Goal: Complete application form: Complete application form

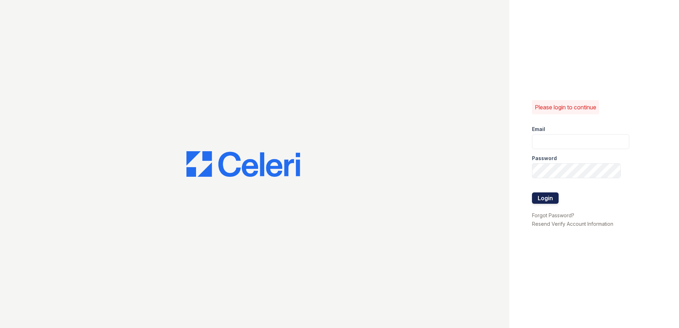
type input "XBecerra@trinity-pm.com"
click at [543, 200] on button "Login" at bounding box center [545, 197] width 27 height 11
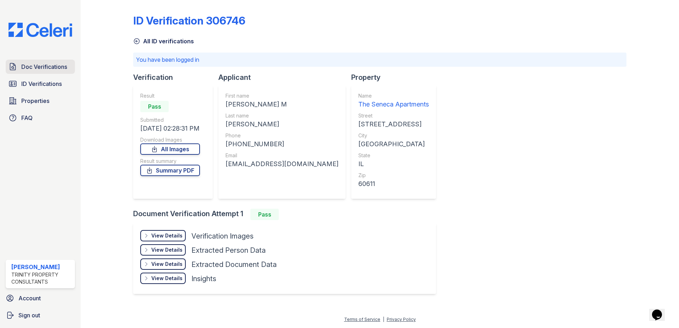
click at [51, 62] on link "Doc Verifications" at bounding box center [40, 67] width 69 height 14
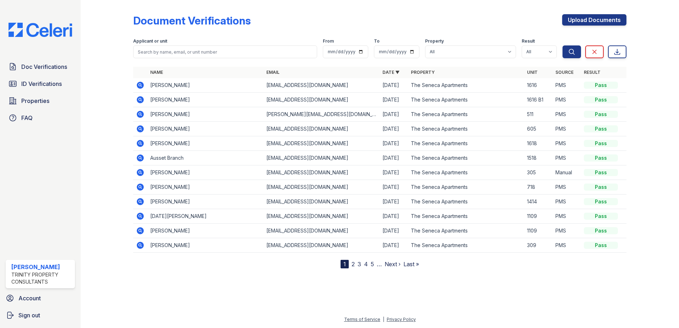
click at [140, 99] on icon at bounding box center [140, 99] width 2 height 2
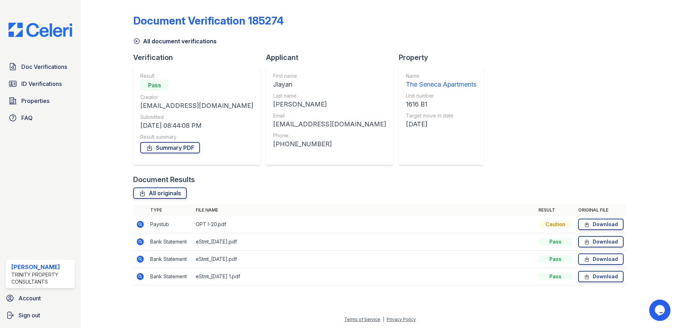
click at [141, 280] on icon at bounding box center [140, 276] width 7 height 7
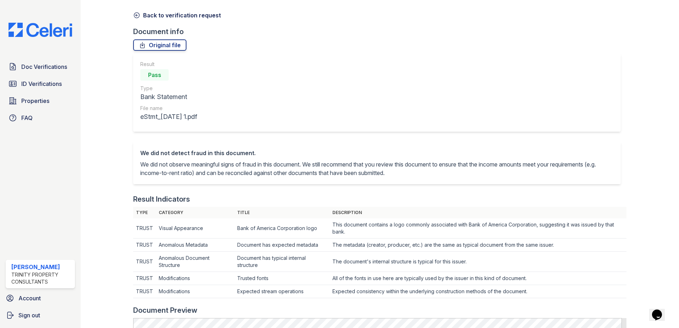
scroll to position [178, 0]
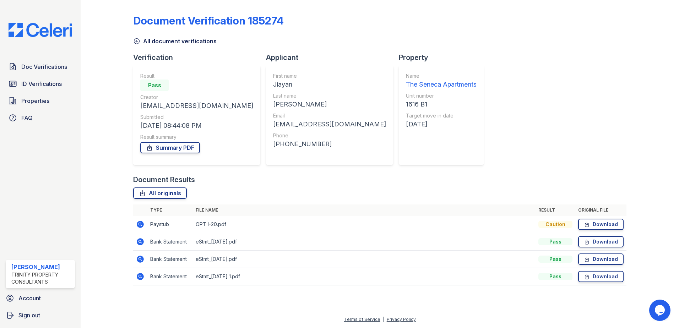
click at [137, 258] on icon at bounding box center [140, 259] width 9 height 9
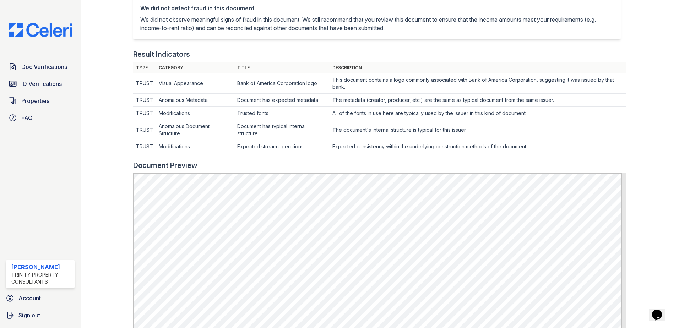
scroll to position [284, 0]
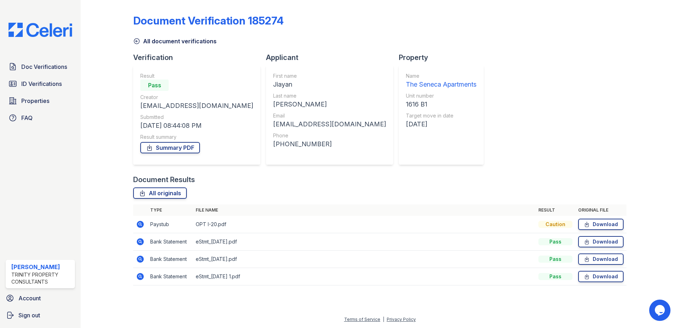
click at [139, 240] on icon at bounding box center [140, 242] width 9 height 9
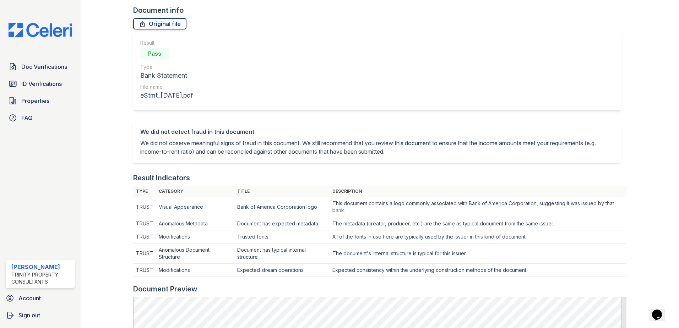
scroll to position [36, 0]
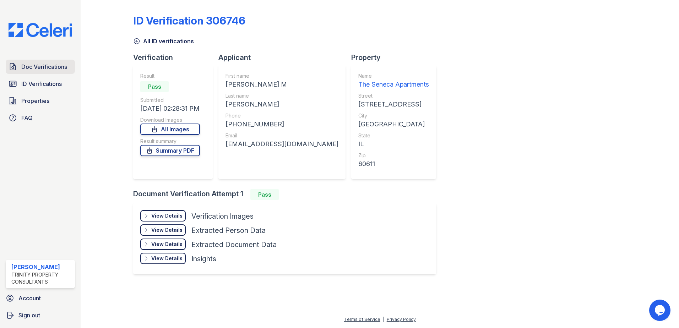
click at [43, 70] on span "Doc Verifications" at bounding box center [44, 66] width 46 height 9
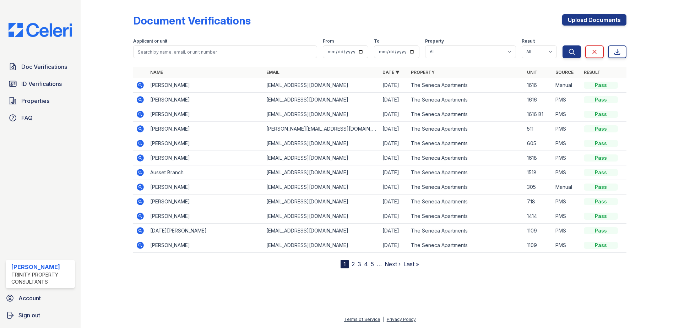
click at [141, 116] on icon at bounding box center [140, 114] width 7 height 7
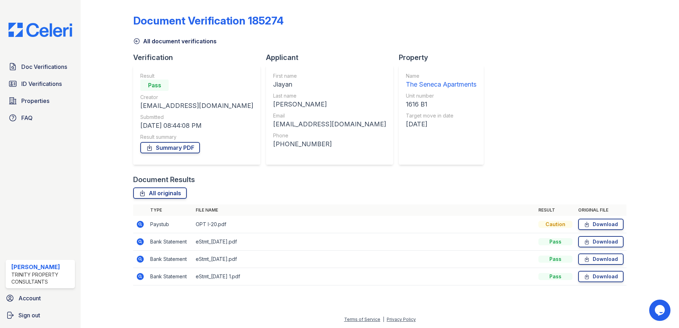
drag, startPoint x: 270, startPoint y: 85, endPoint x: 245, endPoint y: 85, distance: 24.9
click at [266, 85] on div "First name Jiayan Last name Chen Email eleanorchen123@outlook.com Phone +187236…" at bounding box center [329, 114] width 127 height 99
copy div "Jiayan"
drag, startPoint x: 339, startPoint y: 124, endPoint x: 248, endPoint y: 127, distance: 91.3
click at [266, 127] on div "First name Jiayan Last name Chen Email eleanorchen123@outlook.com Phone +187236…" at bounding box center [329, 114] width 127 height 99
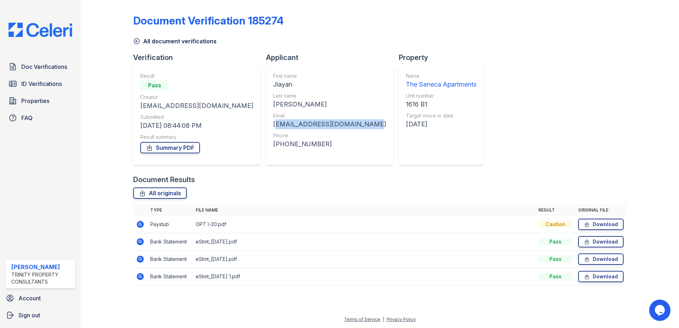
copy div "[EMAIL_ADDRESS][DOMAIN_NAME]"
drag, startPoint x: 309, startPoint y: 148, endPoint x: 254, endPoint y: 142, distance: 55.4
click at [273, 142] on div "First name Jiayan Last name Chen Email eleanorchen123@outlook.com Phone +187236…" at bounding box center [329, 114] width 113 height 85
click at [273, 142] on div "[PHONE_NUMBER]" at bounding box center [329, 144] width 113 height 10
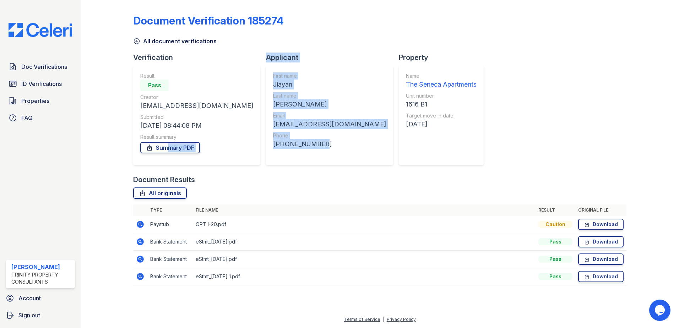
drag, startPoint x: 316, startPoint y: 147, endPoint x: 241, endPoint y: 150, distance: 75.3
click at [241, 150] on div "Verification Result Pass Creator eleanorchen123@outlook.com Submitted 08/31/25 …" at bounding box center [311, 114] width 356 height 122
drag, startPoint x: 241, startPoint y: 150, endPoint x: 327, endPoint y: 140, distance: 86.5
click at [328, 140] on div "[PHONE_NUMBER]" at bounding box center [329, 144] width 113 height 10
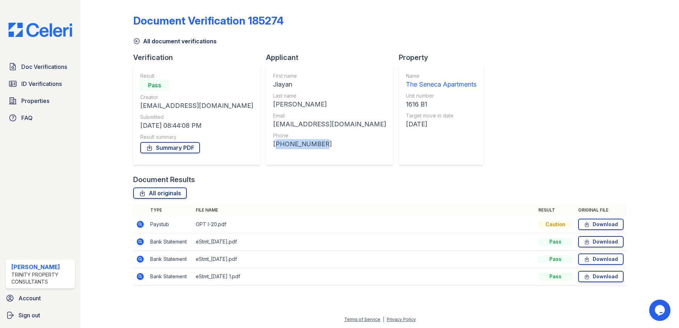
drag, startPoint x: 305, startPoint y: 150, endPoint x: 249, endPoint y: 150, distance: 55.8
click at [266, 150] on div "First name Jiayan Last name Chen Email eleanorchen123@outlook.com Phone +187236…" at bounding box center [329, 114] width 127 height 99
copy div "[PHONE_NUMBER]"
click at [596, 221] on link "Download" at bounding box center [600, 224] width 45 height 11
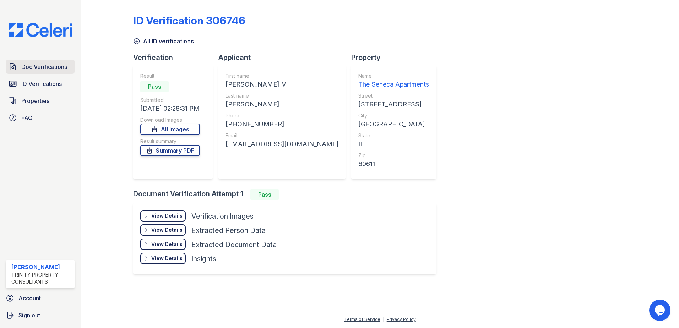
click at [30, 67] on span "Doc Verifications" at bounding box center [44, 66] width 46 height 9
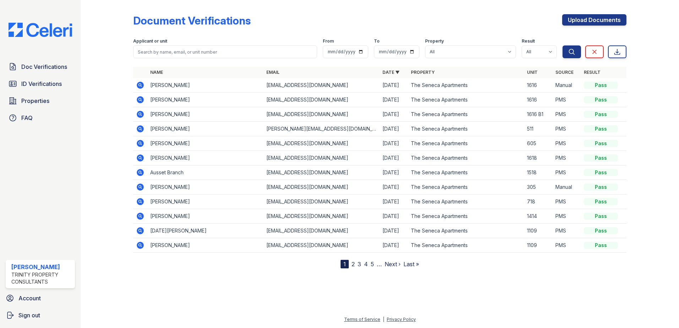
click at [138, 116] on icon at bounding box center [140, 114] width 7 height 7
click at [596, 11] on div "Document Verifications Upload Documents Filter Applicant or unit From To Proper…" at bounding box center [379, 136] width 493 height 266
click at [595, 13] on div "Document Verifications Upload Documents Filter Applicant or unit From To Proper…" at bounding box center [379, 136] width 493 height 266
click at [595, 23] on link "Upload Documents" at bounding box center [594, 19] width 64 height 11
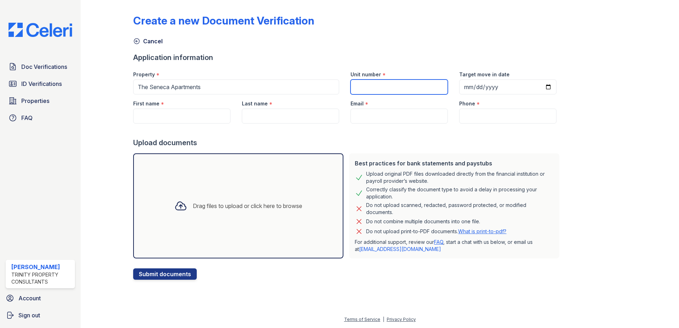
click at [400, 83] on input "Unit number" at bounding box center [398, 87] width 97 height 15
type input "1616"
click at [180, 121] on input "First name" at bounding box center [181, 116] width 97 height 15
paste input "Jiayan"
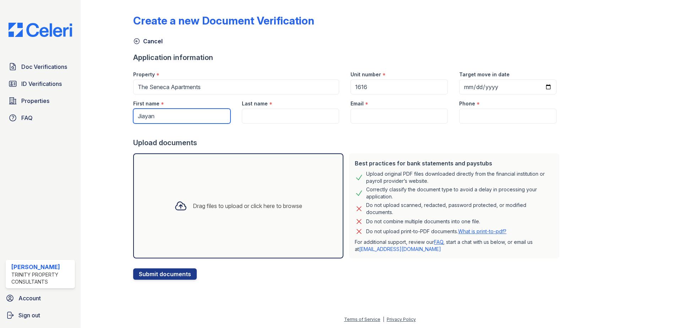
type input "Jiayan"
click at [274, 117] on input "Last name" at bounding box center [290, 116] width 97 height 15
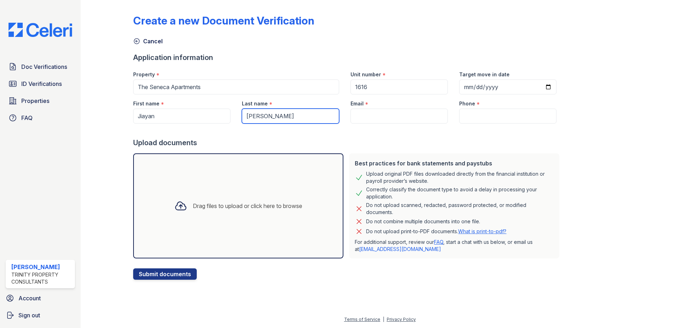
type input "[PERSON_NAME]"
paste input "[EMAIL_ADDRESS][DOMAIN_NAME]"
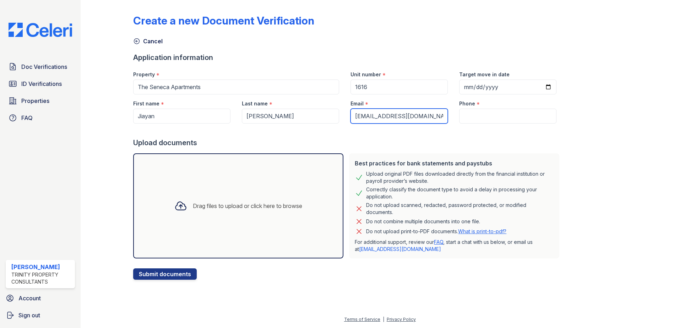
type input "[EMAIL_ADDRESS][DOMAIN_NAME]"
click at [485, 119] on input "Phone" at bounding box center [507, 116] width 97 height 15
paste input "[PHONE_NUMBER]"
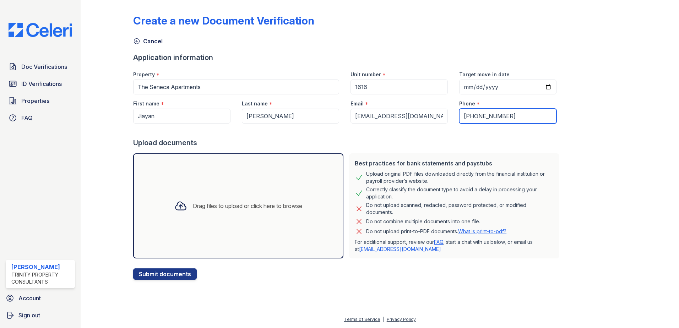
type input "[PHONE_NUMBER]"
click at [171, 278] on button "Submit documents" at bounding box center [165, 273] width 64 height 11
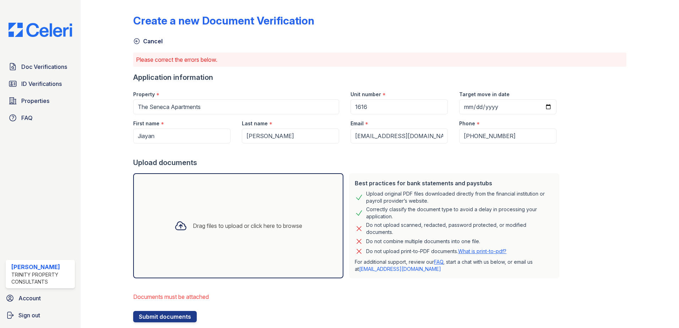
scroll to position [18, 0]
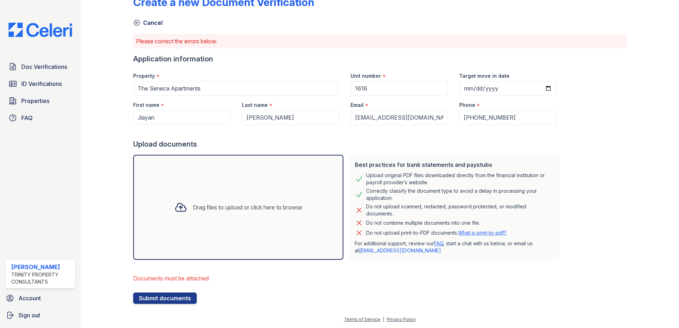
click at [244, 205] on div "Drag files to upload or click here to browse" at bounding box center [247, 207] width 109 height 9
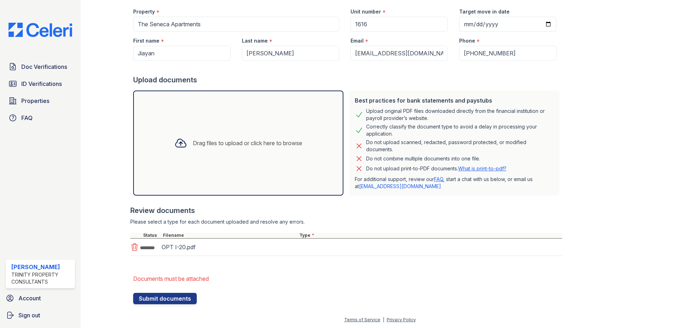
scroll to position [83, 0]
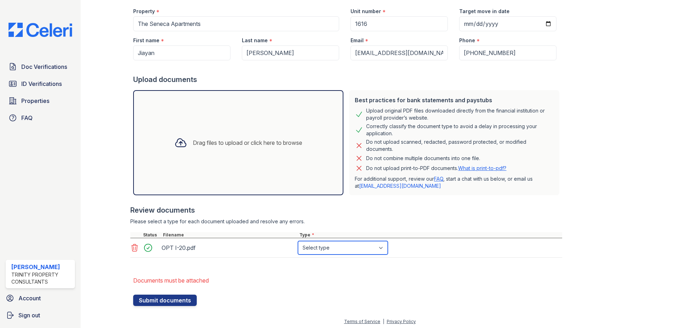
click at [360, 249] on select "Select type Paystub Bank Statement Offer Letter Tax Documents Benefit Award Let…" at bounding box center [343, 247] width 90 height 13
select select "benefit_award_letter"
click at [298, 241] on select "Select type Paystub Bank Statement Offer Letter Tax Documents Benefit Award Let…" at bounding box center [343, 247] width 90 height 13
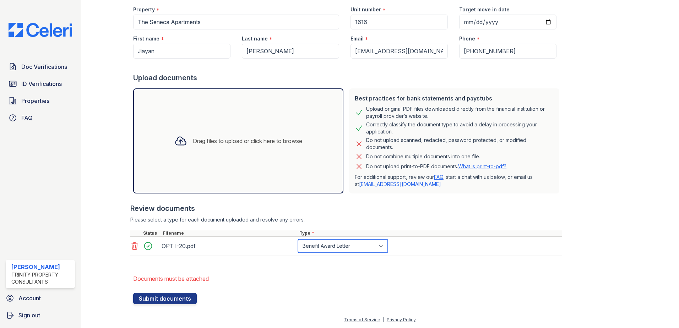
scroll to position [85, 0]
click at [277, 126] on div "Drag files to upload or click here to browse" at bounding box center [238, 140] width 210 height 105
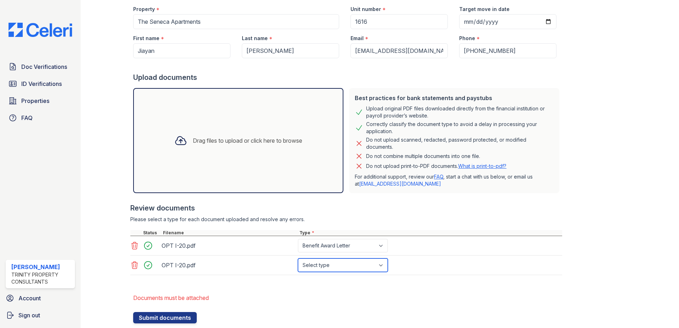
click at [379, 267] on select "Select type Paystub Bank Statement Offer Letter Tax Documents Benefit Award Let…" at bounding box center [343, 265] width 90 height 13
select select "benefit_award_letter"
click at [298, 259] on select "Select type Paystub Bank Statement Offer Letter Tax Documents Benefit Award Let…" at bounding box center [343, 265] width 90 height 13
click at [284, 161] on div "Drag files to upload or click here to browse" at bounding box center [238, 140] width 210 height 105
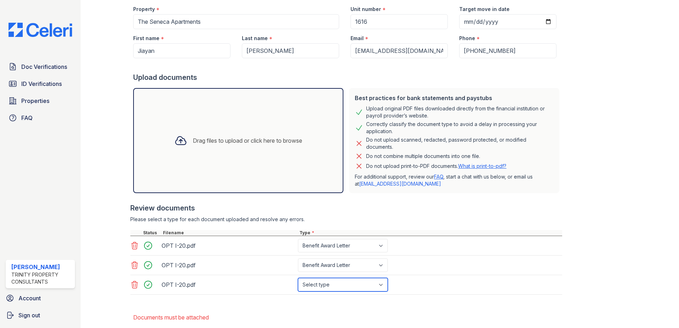
click at [379, 287] on select "Select type Paystub Bank Statement Offer Letter Tax Documents Benefit Award Let…" at bounding box center [343, 284] width 90 height 13
select select "benefit_award_letter"
click at [298, 278] on select "Select type Paystub Bank Statement Offer Letter Tax Documents Benefit Award Let…" at bounding box center [343, 284] width 90 height 13
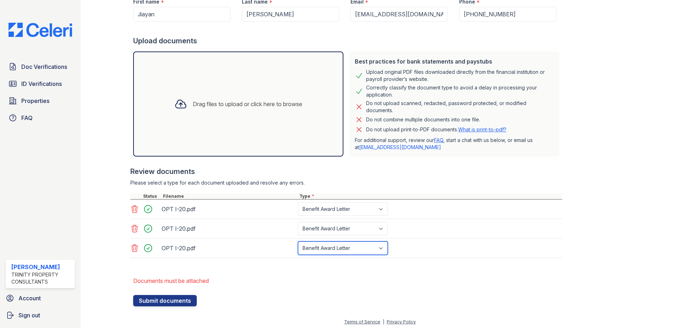
scroll to position [124, 0]
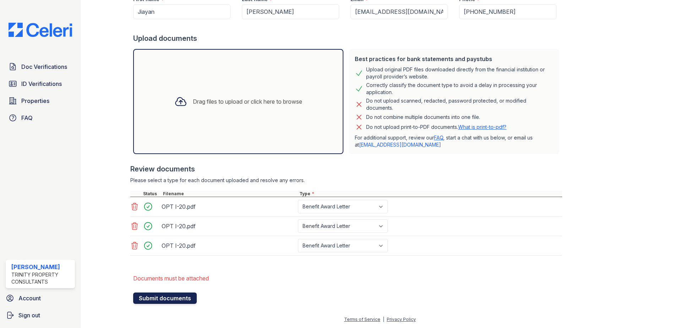
click at [182, 296] on button "Submit documents" at bounding box center [165, 298] width 64 height 11
